Goal: Find specific fact: Find contact information

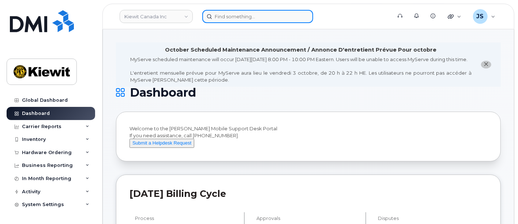
click at [237, 14] on input at bounding box center [257, 16] width 111 height 13
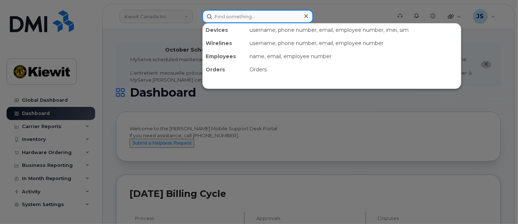
paste input "432909"
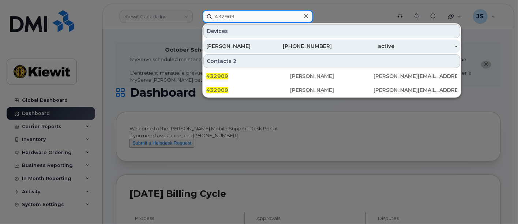
type input "432909"
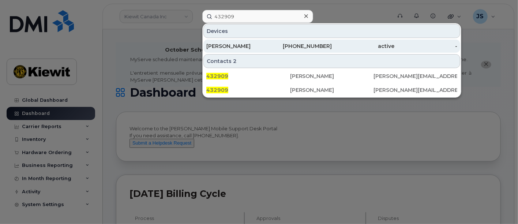
click at [329, 48] on div "[PHONE_NUMBER]" at bounding box center [300, 45] width 63 height 7
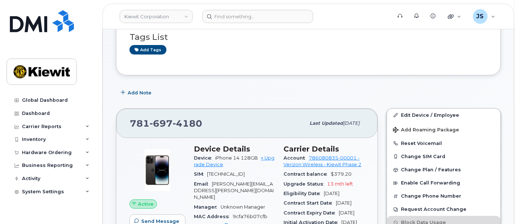
scroll to position [162, 0]
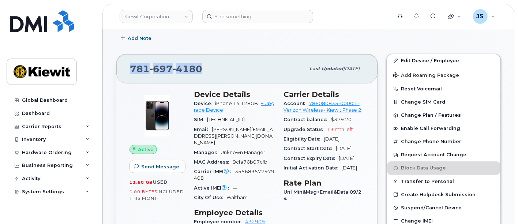
drag, startPoint x: 211, startPoint y: 70, endPoint x: 131, endPoint y: 71, distance: 80.1
click at [131, 71] on div "781 697 4180" at bounding box center [217, 68] width 175 height 15
copy span "781 697 4180"
drag, startPoint x: 241, startPoint y: 104, endPoint x: 216, endPoint y: 103, distance: 24.9
click at [216, 103] on span "iPhone 14 128GB" at bounding box center [236, 103] width 43 height 5
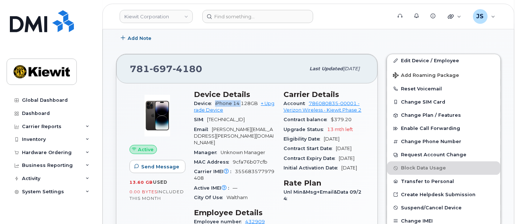
copy span "iPhone 14"
drag, startPoint x: 202, startPoint y: 67, endPoint x: 116, endPoint y: 67, distance: 85.2
click at [116, 67] on div "781 697 4180 Last updated Oct 06, 2025" at bounding box center [246, 68] width 261 height 29
copy span "781 697 4180"
